Goal: Task Accomplishment & Management: Manage account settings

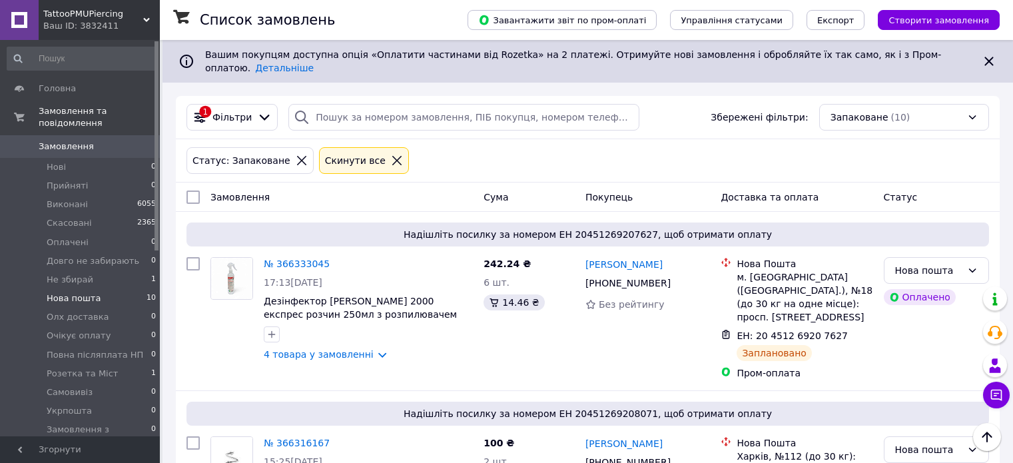
scroll to position [266, 0]
click at [425, 185] on div "Замовлення" at bounding box center [341, 197] width 273 height 24
click at [94, 368] on span "Розетка та Міст" at bounding box center [82, 374] width 71 height 12
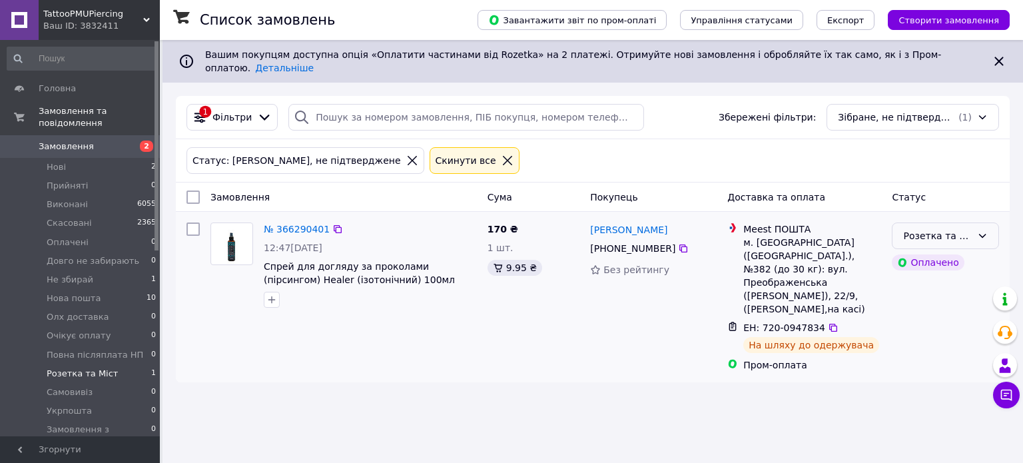
click at [947, 228] on div "Розетка та Міст" at bounding box center [937, 235] width 69 height 15
click at [927, 276] on li "Виконано" at bounding box center [945, 278] width 106 height 24
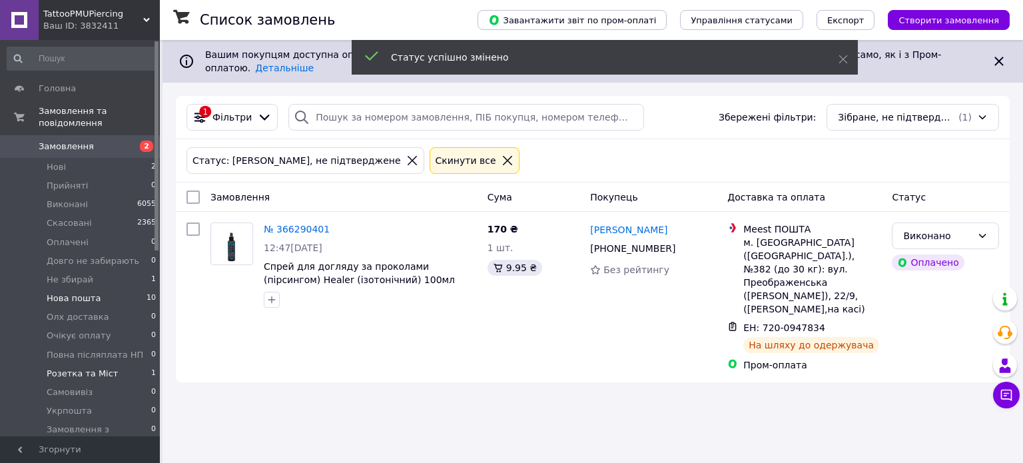
click at [111, 289] on li "Нова пошта 10" at bounding box center [82, 298] width 164 height 19
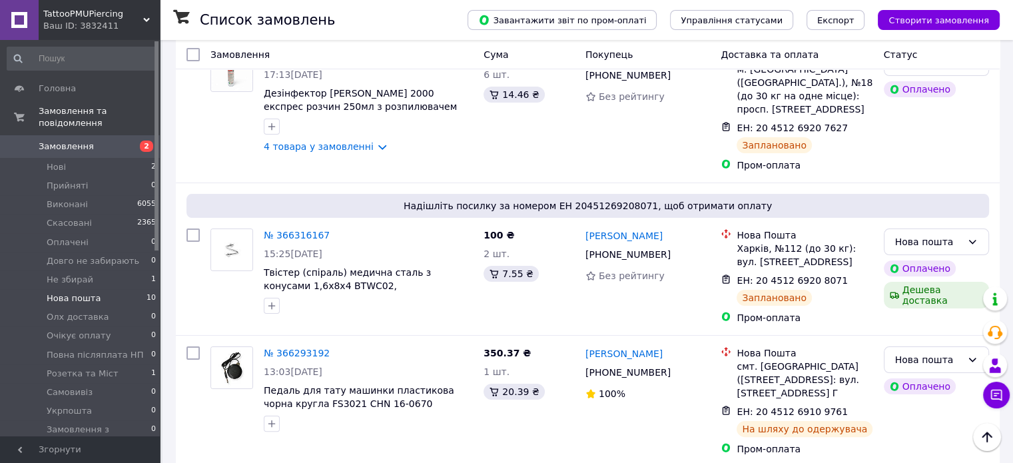
scroll to position [206, 0]
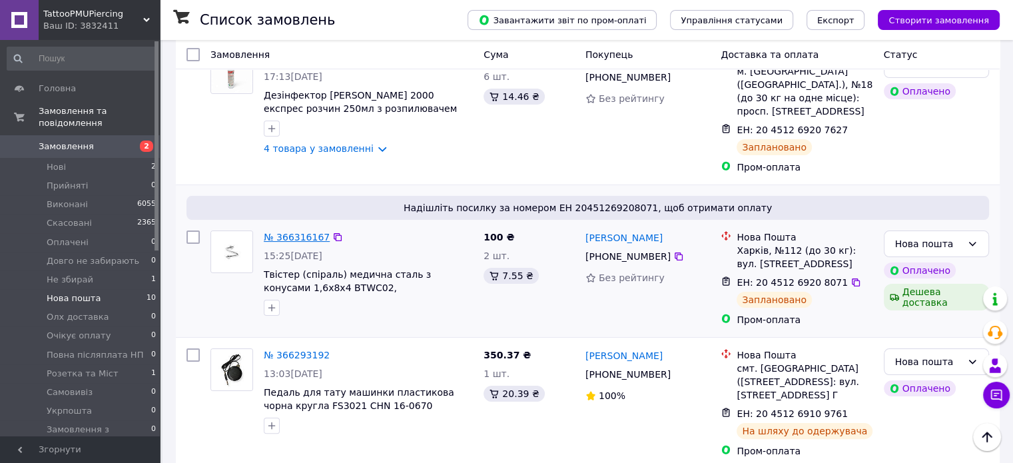
click at [320, 232] on link "№ 366316167" at bounding box center [297, 237] width 66 height 11
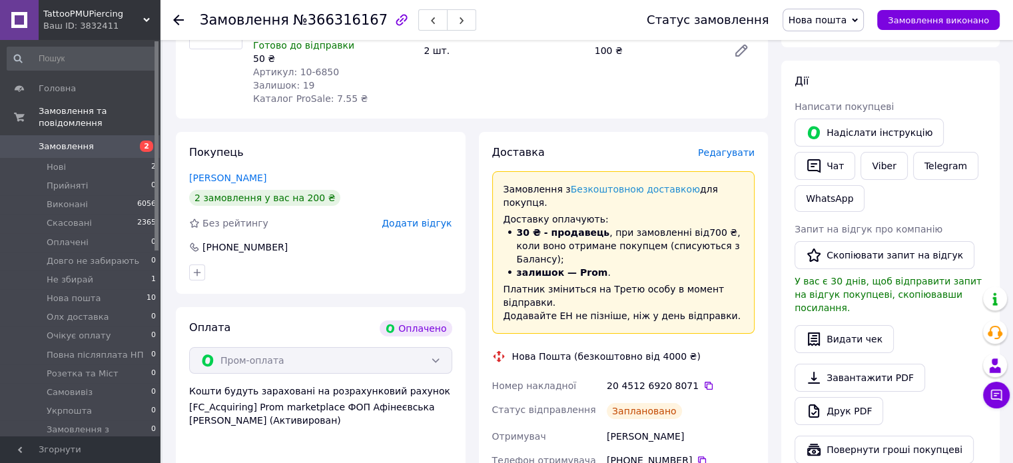
scroll to position [189, 0]
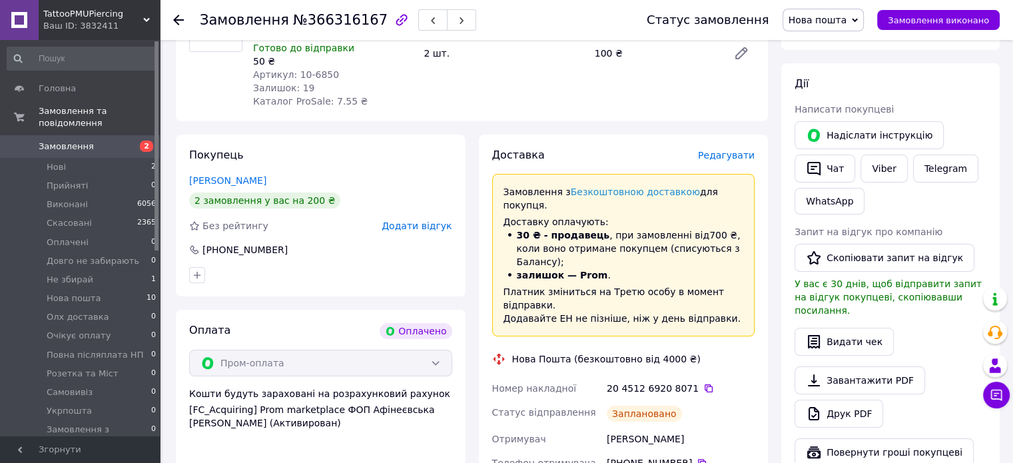
click at [620, 427] on div "Хамаха Дарина" at bounding box center [680, 439] width 153 height 24
copy div "Хамаха"
click at [263, 244] on div "[PHONE_NUMBER]" at bounding box center [245, 249] width 88 height 13
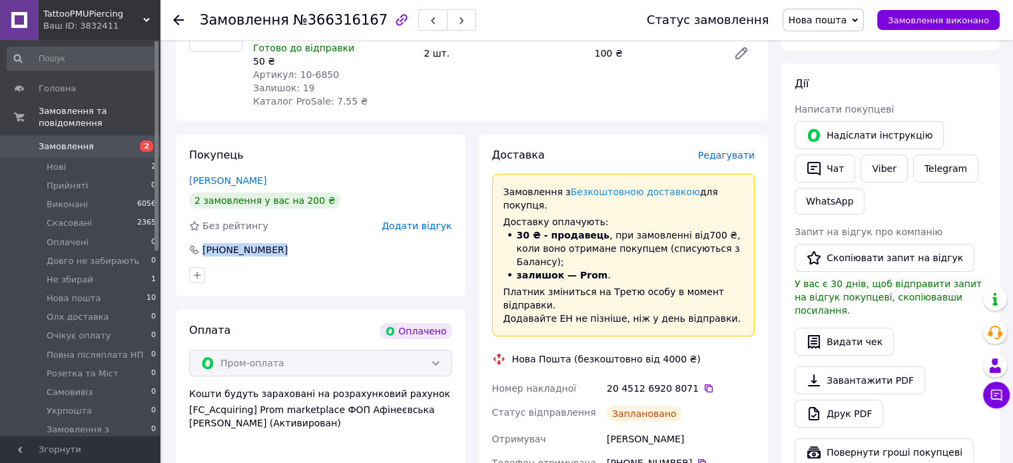
click at [263, 244] on div "[PHONE_NUMBER]" at bounding box center [245, 249] width 88 height 13
copy div "[PHONE_NUMBER]"
click at [696, 457] on icon at bounding box center [701, 462] width 11 height 11
click at [622, 427] on div "Хамаха Дарина" at bounding box center [680, 439] width 153 height 24
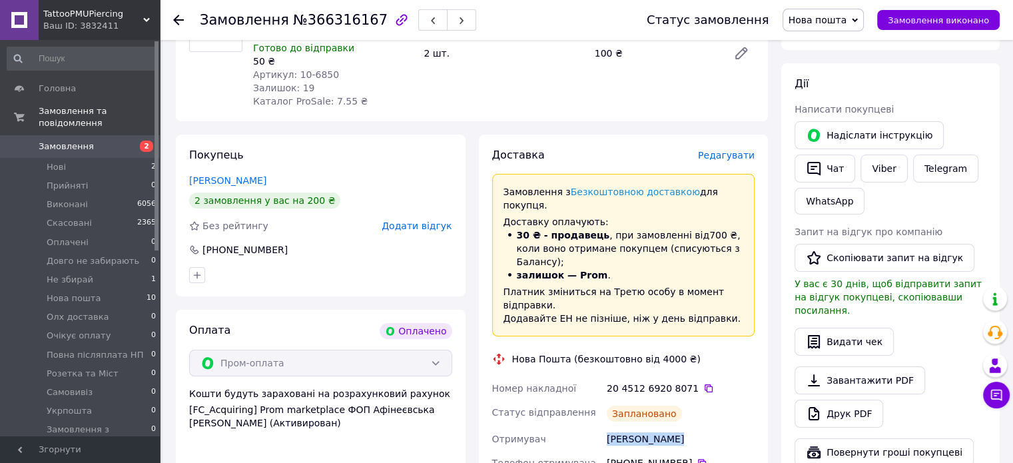
click at [622, 427] on div "Хамаха Дарина" at bounding box center [680, 439] width 153 height 24
copy div "Хамаха Дарина"
click at [230, 182] on link "Хамаха Дарина" at bounding box center [227, 180] width 77 height 11
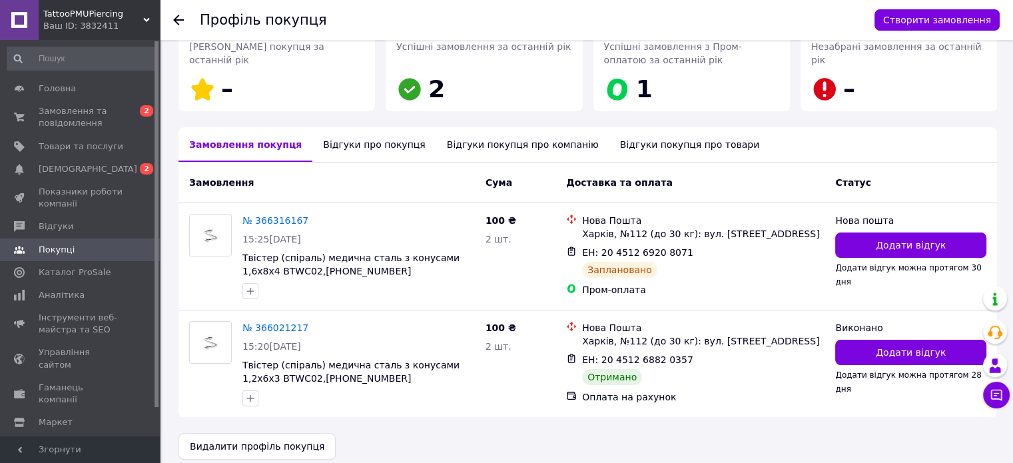
scroll to position [226, 0]
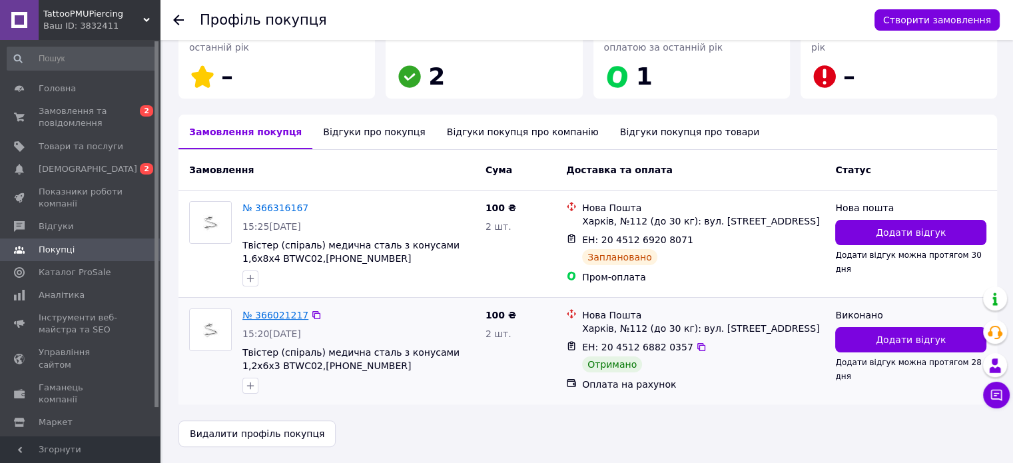
click at [287, 314] on link "№ 366021217" at bounding box center [275, 315] width 66 height 11
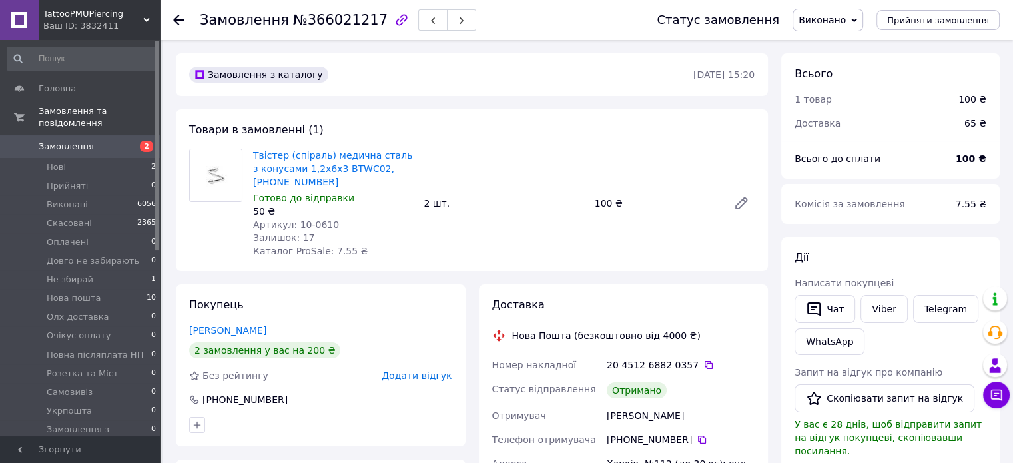
click at [630, 413] on div "Хамаха Дарина" at bounding box center [680, 415] width 153 height 24
copy div "Хамаха Дарина"
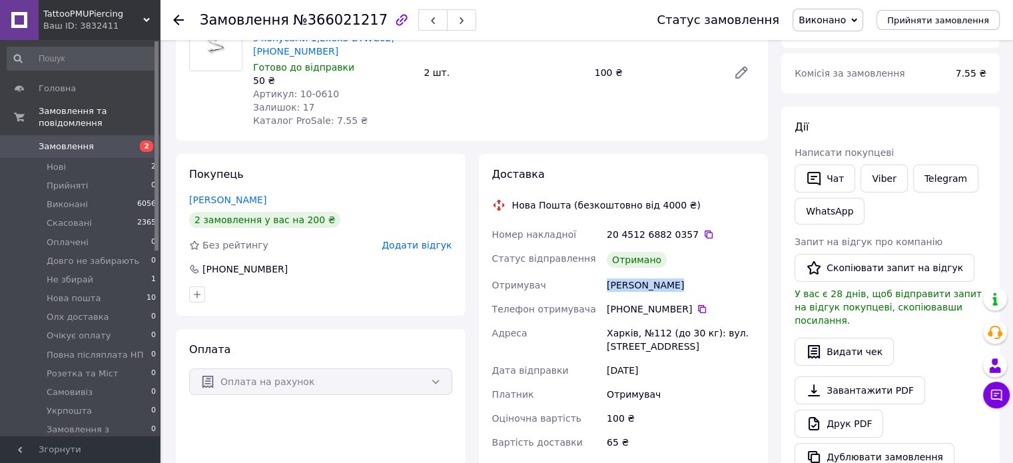
scroll to position [134, 0]
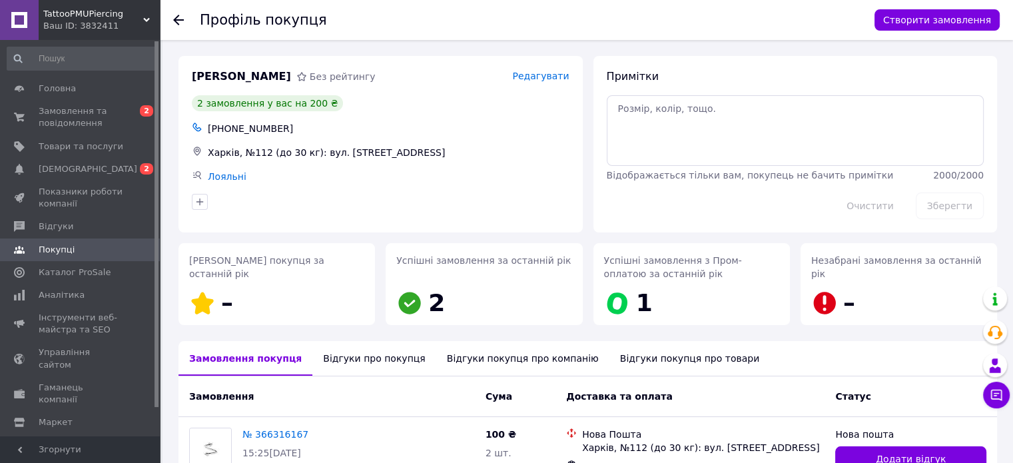
scroll to position [146, 0]
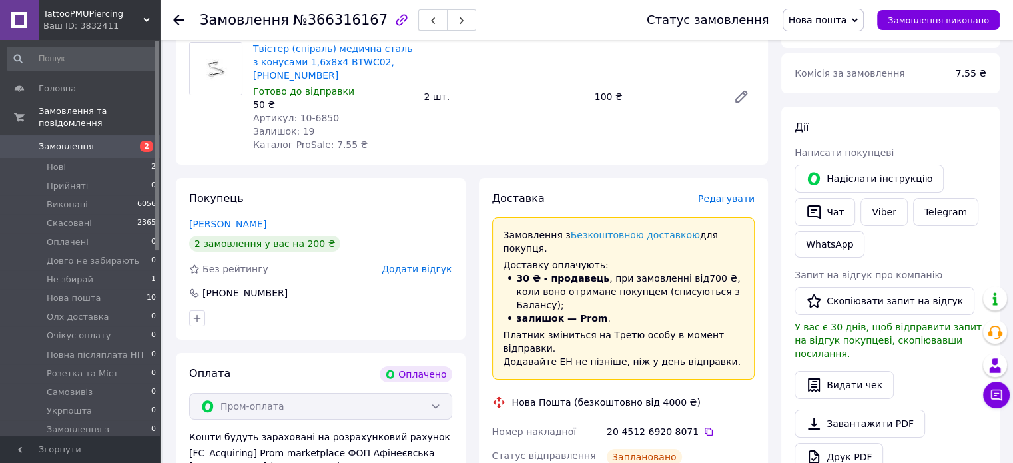
click at [418, 23] on button "button" at bounding box center [432, 19] width 29 height 21
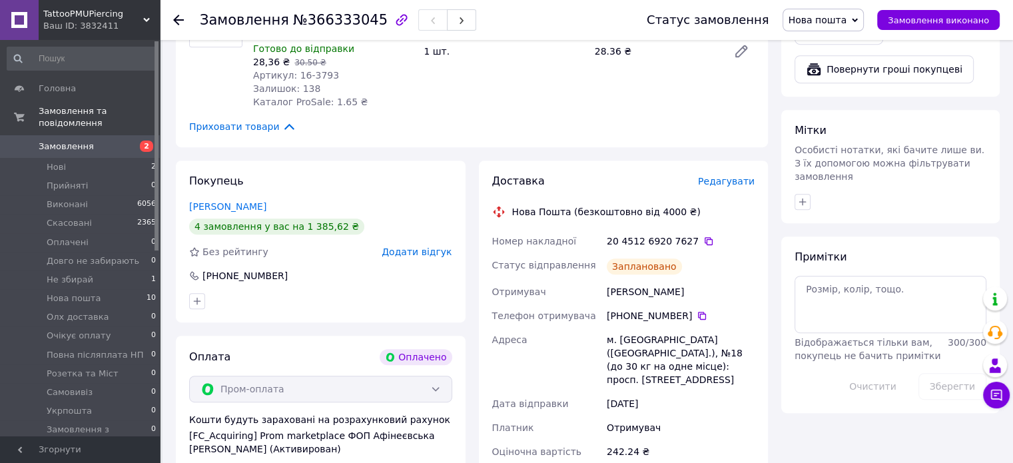
scroll to position [594, 0]
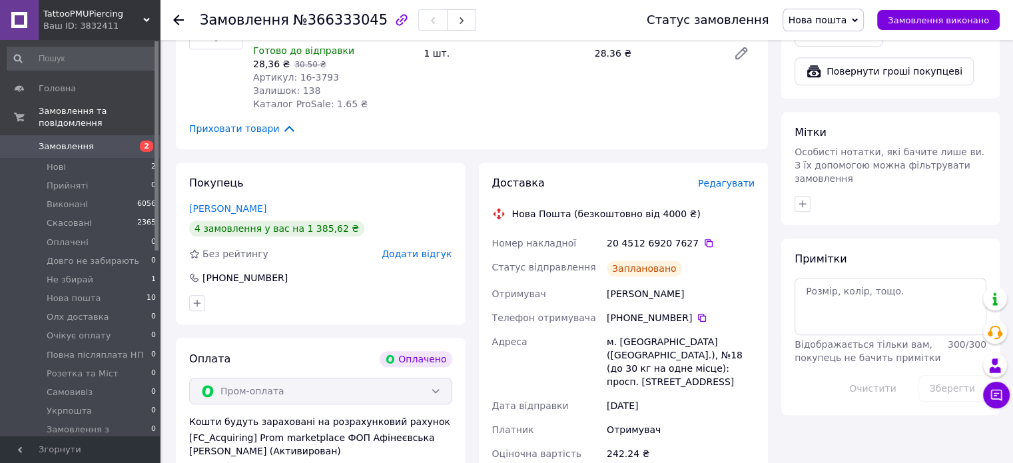
click at [627, 300] on div "Никифорова лиза" at bounding box center [680, 294] width 153 height 24
copy div "Никифорова"
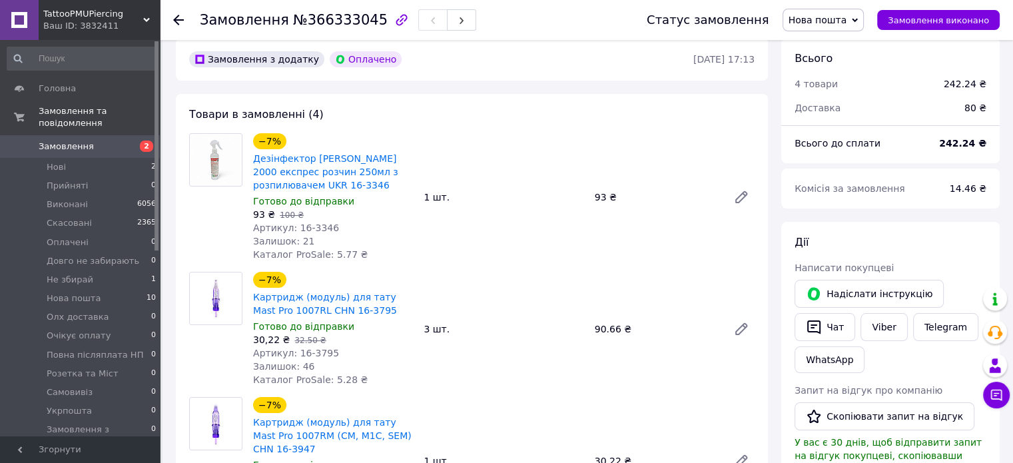
scroll to position [10, 0]
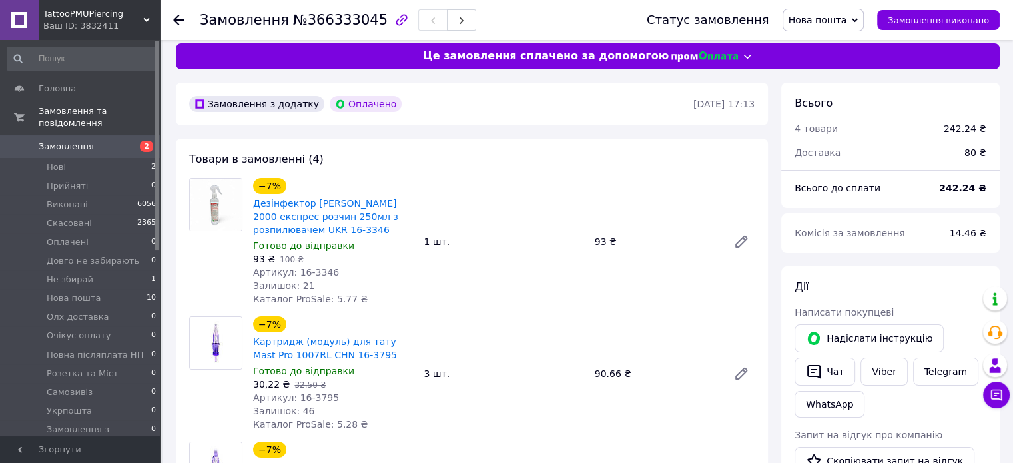
click at [79, 140] on span "Замовлення" at bounding box center [66, 146] width 55 height 12
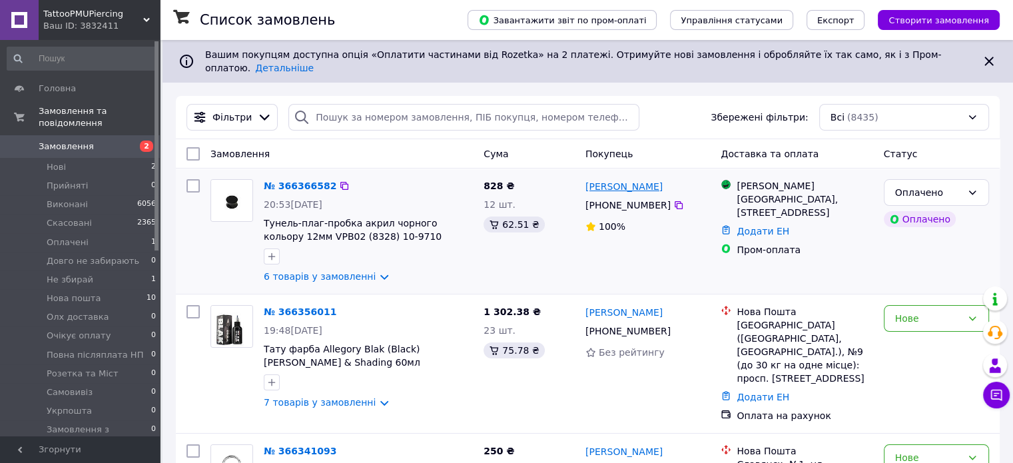
click at [614, 180] on link "[PERSON_NAME]" at bounding box center [623, 186] width 77 height 13
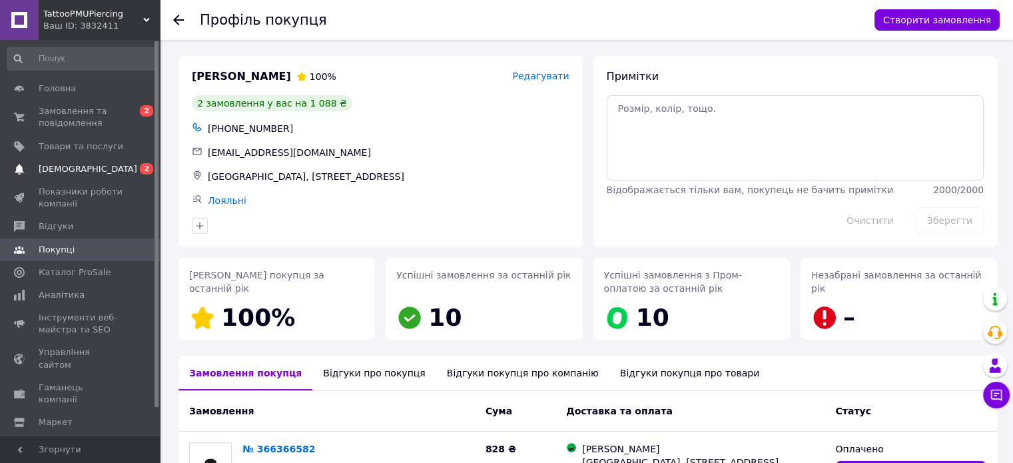
click at [87, 174] on span "[DEMOGRAPHIC_DATA]" at bounding box center [81, 169] width 85 height 12
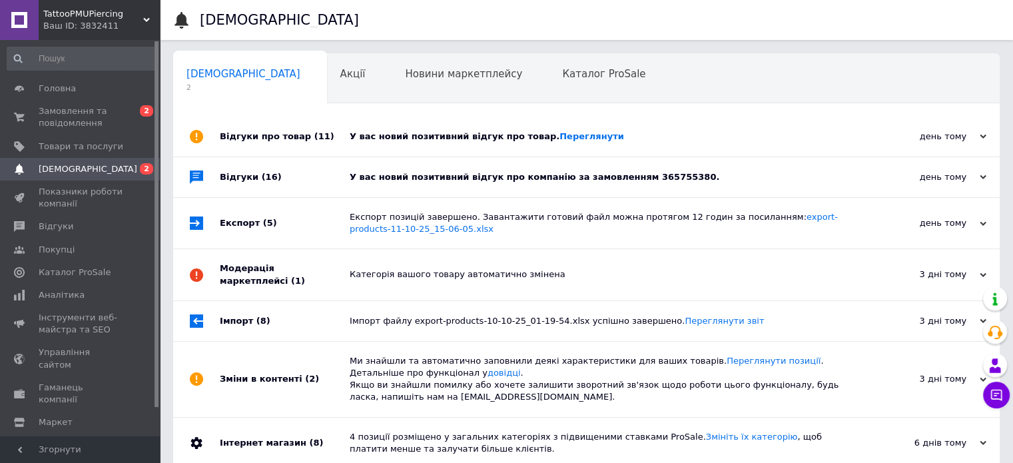
click at [487, 130] on div "У вас новий позитивний відгук про товар. [GEOGRAPHIC_DATA]" at bounding box center [601, 136] width 503 height 12
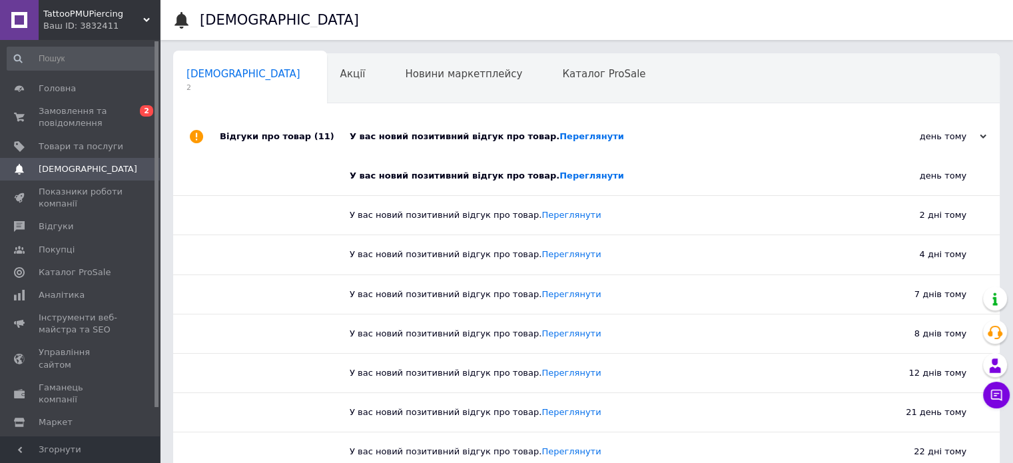
click at [480, 138] on div "У вас новий позитивний відгук про товар. [GEOGRAPHIC_DATA]" at bounding box center [601, 136] width 503 height 12
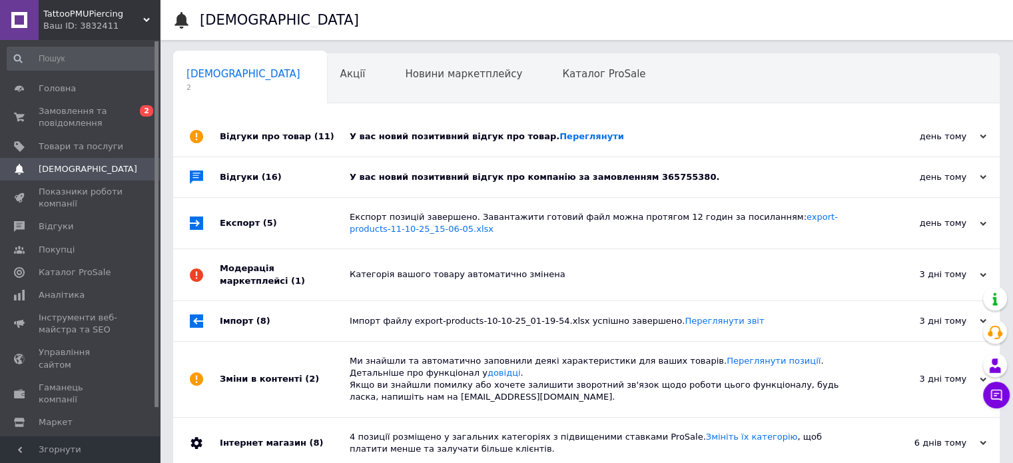
click at [479, 170] on div "У вас новий позитивний відгук про компанію за замовленням 365755380." at bounding box center [601, 177] width 503 height 40
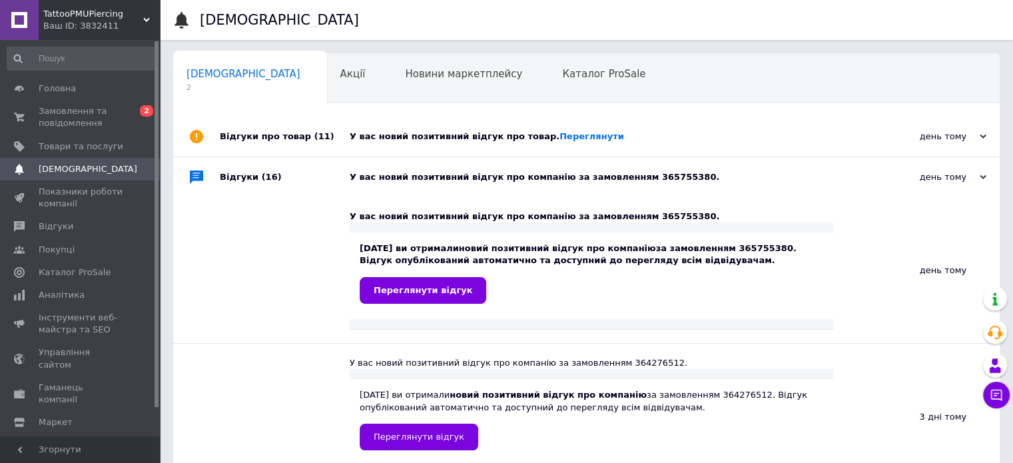
click at [479, 170] on div "У вас новий позитивний відгук про компанію за замовленням 365755380." at bounding box center [601, 177] width 503 height 40
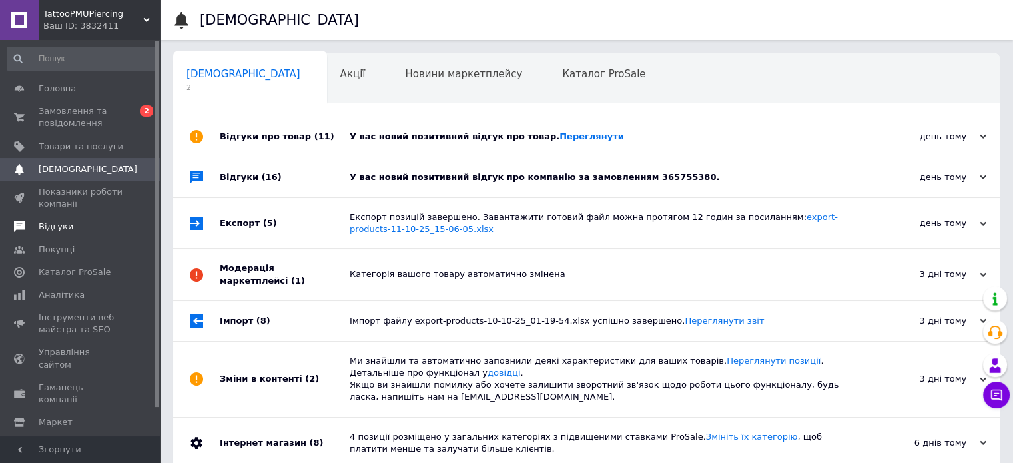
click at [51, 224] on span "Відгуки" at bounding box center [56, 226] width 35 height 12
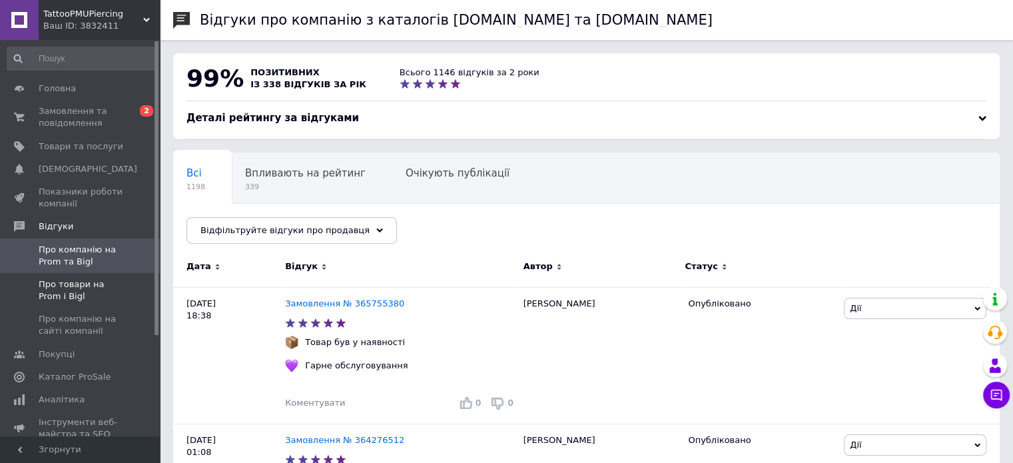
click at [56, 288] on span "Про товари на Prom і Bigl" at bounding box center [81, 290] width 85 height 24
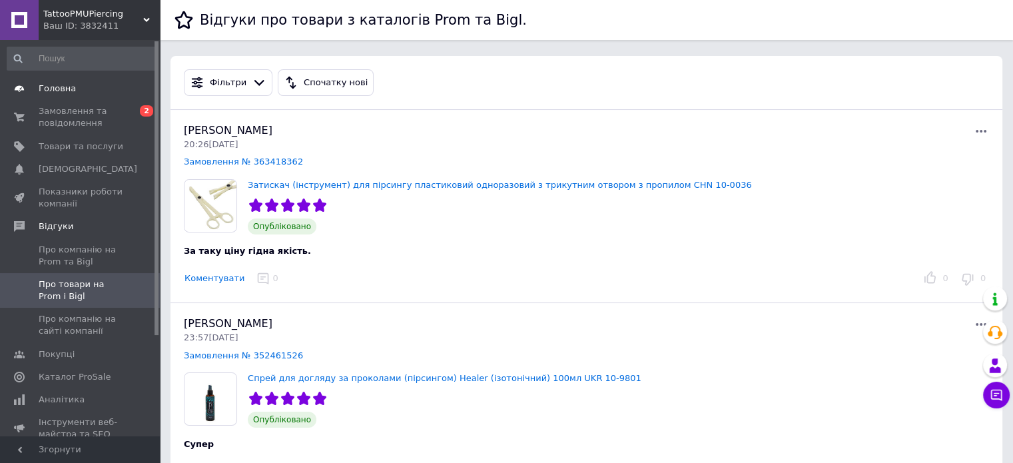
click at [54, 87] on span "Головна" at bounding box center [57, 89] width 37 height 12
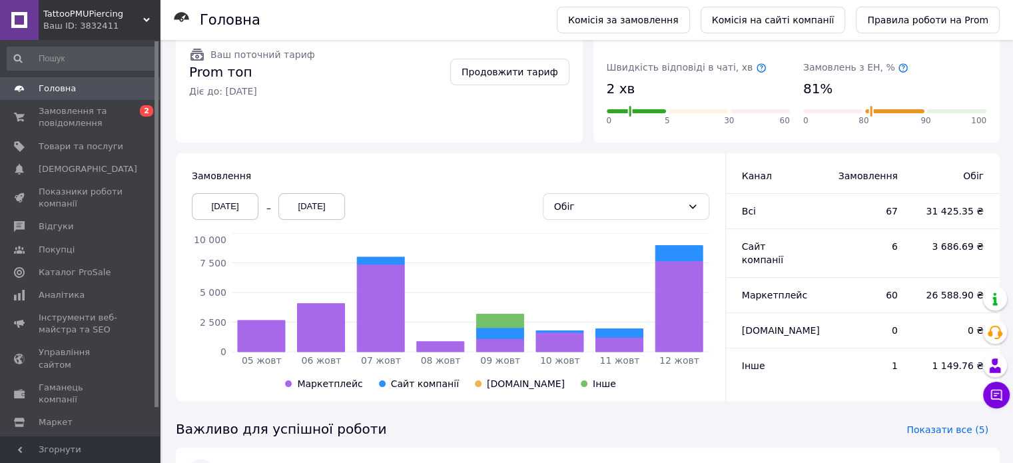
scroll to position [234, 0]
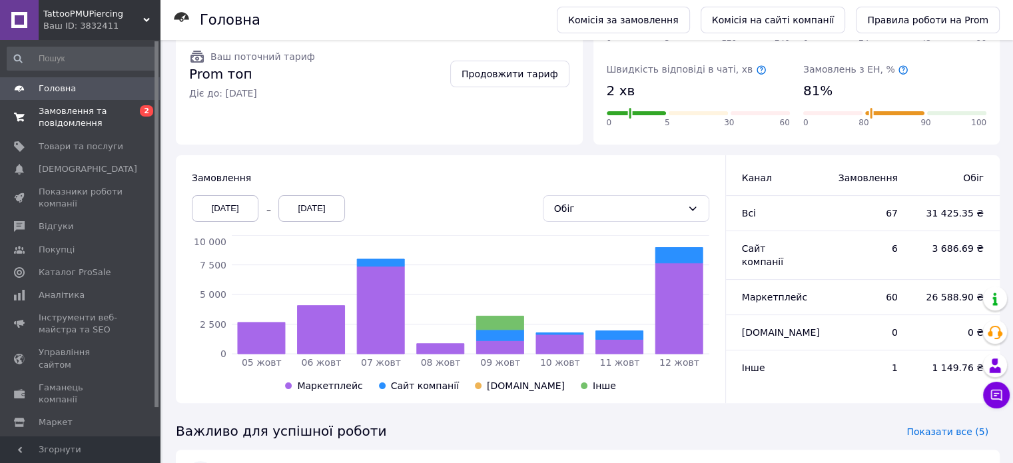
click at [101, 129] on span "Замовлення та повідомлення" at bounding box center [81, 117] width 85 height 24
